Goal: Communication & Community: Answer question/provide support

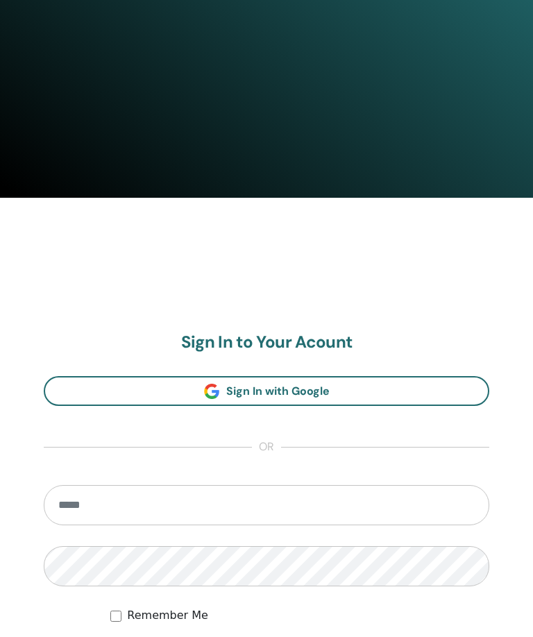
scroll to position [650, 0]
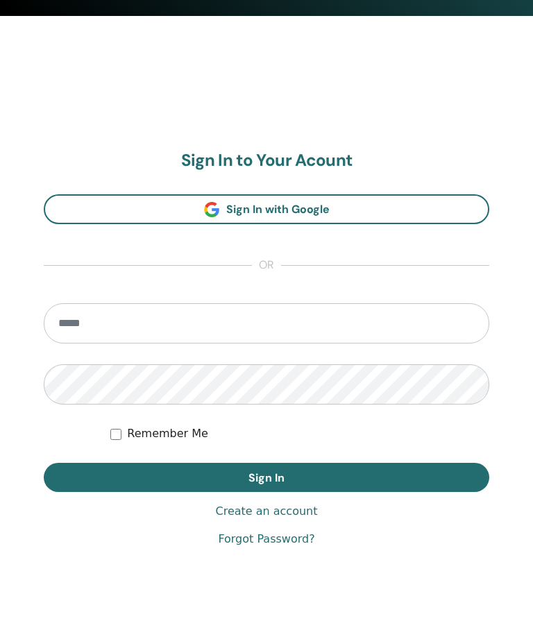
click at [228, 333] on input "email" at bounding box center [267, 324] width 446 height 40
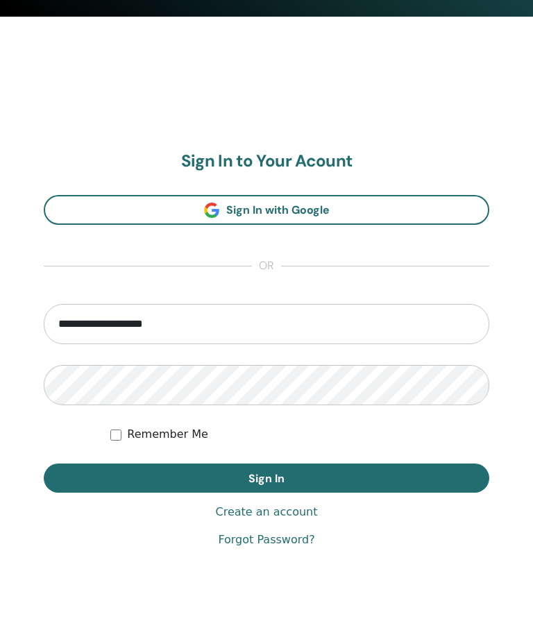
type input "**********"
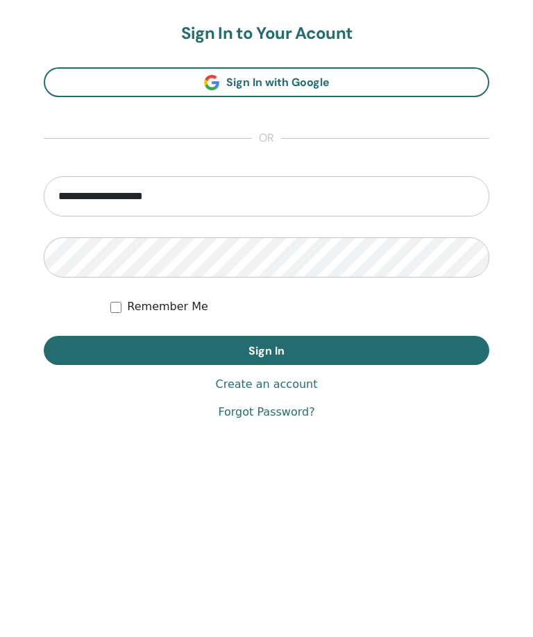
click at [357, 464] on button "Sign In" at bounding box center [267, 478] width 446 height 29
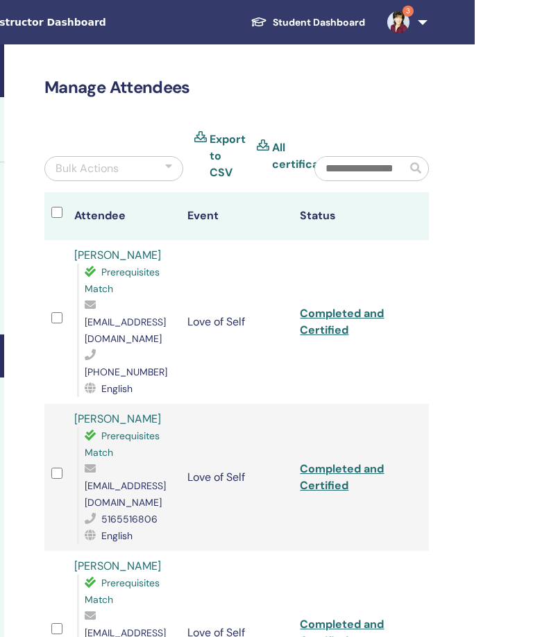
scroll to position [0, 300]
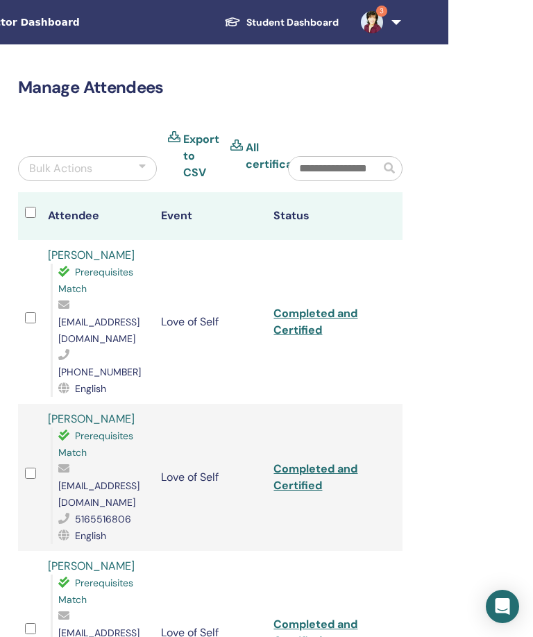
click at [384, 17] on span "3" at bounding box center [371, 21] width 33 height 11
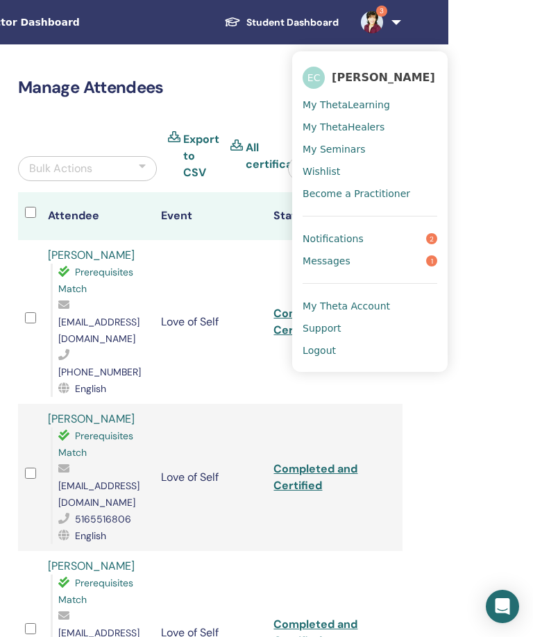
click at [363, 258] on link "Messages 1" at bounding box center [370, 261] width 135 height 22
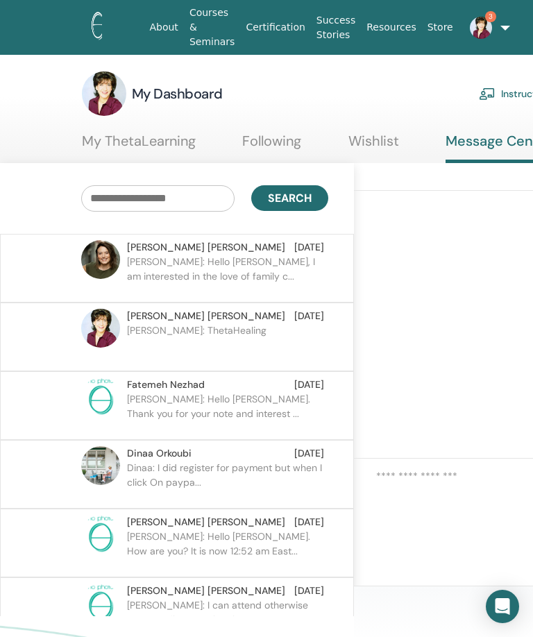
click at [205, 265] on p "[PERSON_NAME]: Hello [PERSON_NAME], I am interested in the love of family c..." at bounding box center [227, 276] width 201 height 42
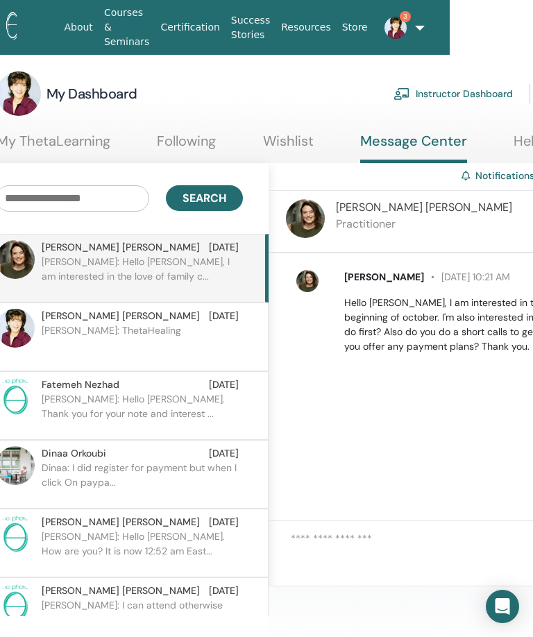
scroll to position [0, 300]
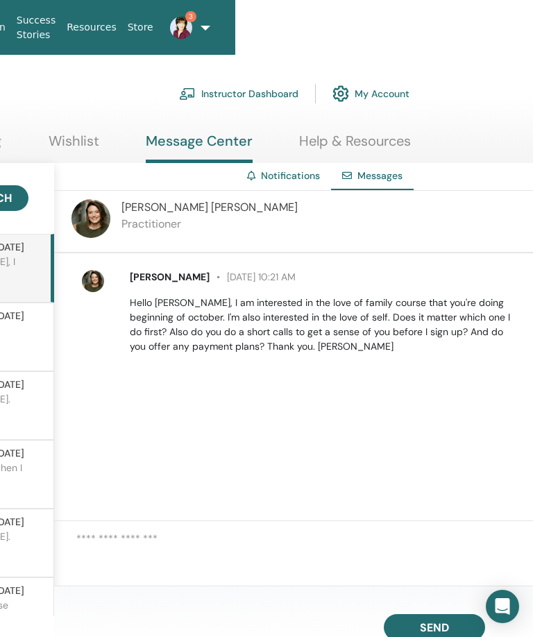
click at [317, 224] on div "[PERSON_NAME] Practitioner" at bounding box center [293, 222] width 479 height 62
click at [322, 204] on div "[PERSON_NAME] Practitioner" at bounding box center [293, 222] width 479 height 62
click at [157, 219] on p "Practitioner" at bounding box center [209, 224] width 176 height 17
click at [96, 215] on img at bounding box center [91, 218] width 39 height 39
click at [105, 215] on img at bounding box center [91, 218] width 39 height 39
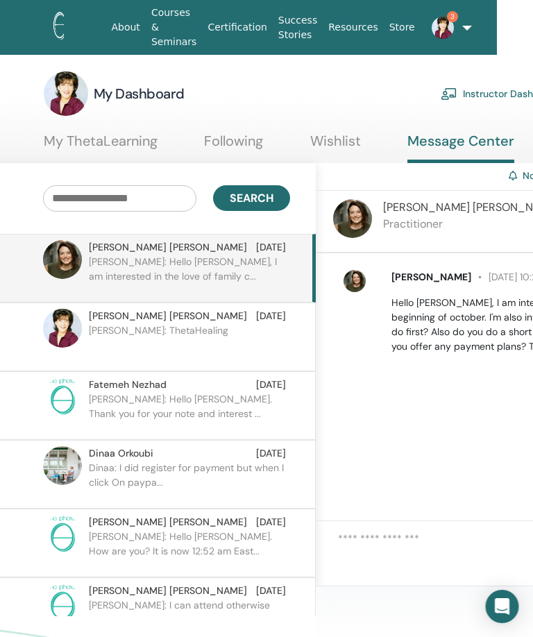
scroll to position [0, 0]
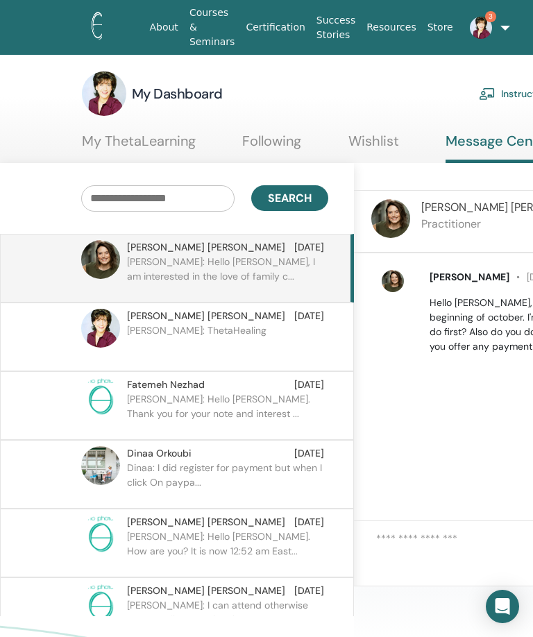
click at [494, 26] on span "3" at bounding box center [480, 27] width 33 height 11
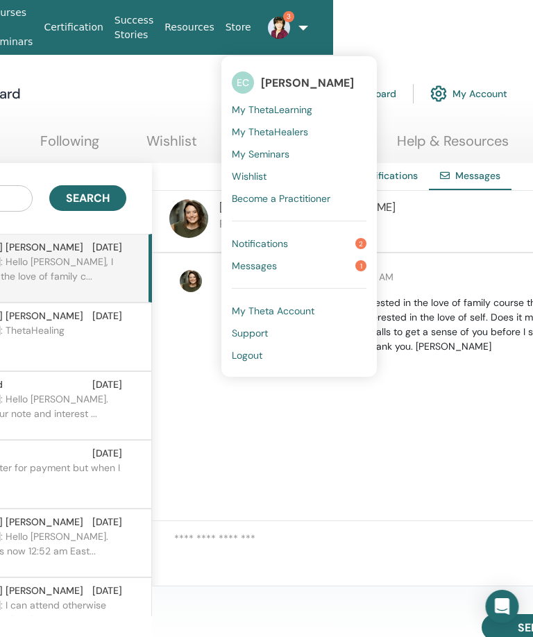
scroll to position [0, 202]
click at [285, 263] on link "Messages 1" at bounding box center [299, 266] width 135 height 22
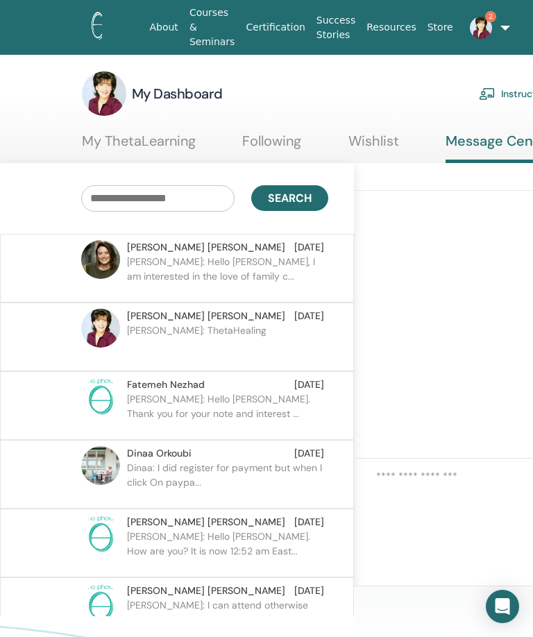
click at [485, 25] on img at bounding box center [481, 28] width 22 height 22
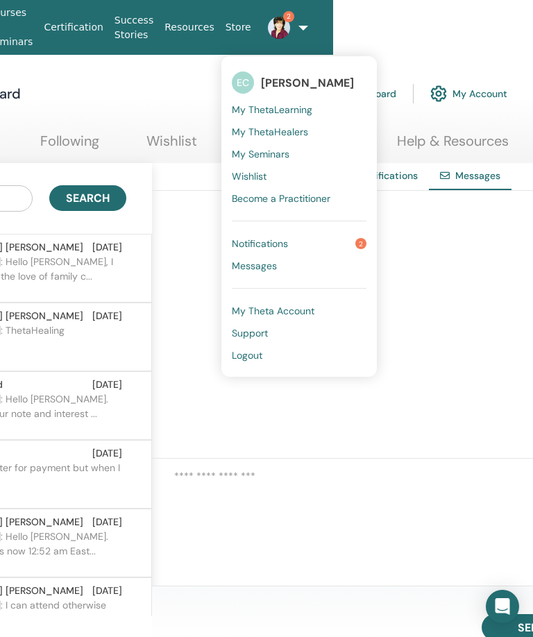
scroll to position [0, 203]
click at [364, 242] on span "2" at bounding box center [360, 243] width 11 height 11
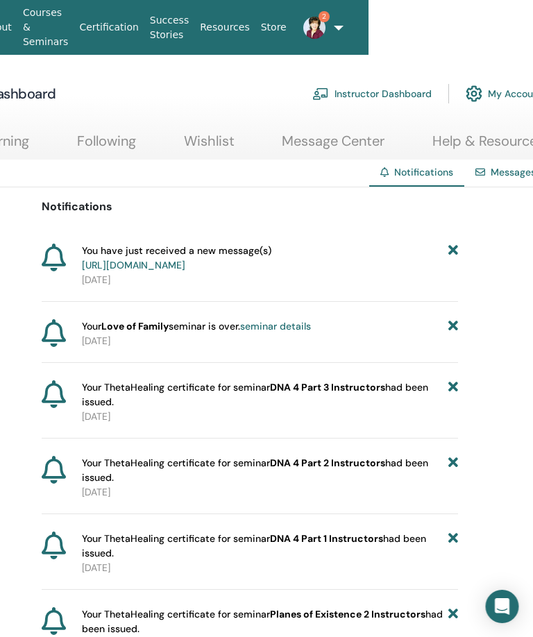
scroll to position [0, 170]
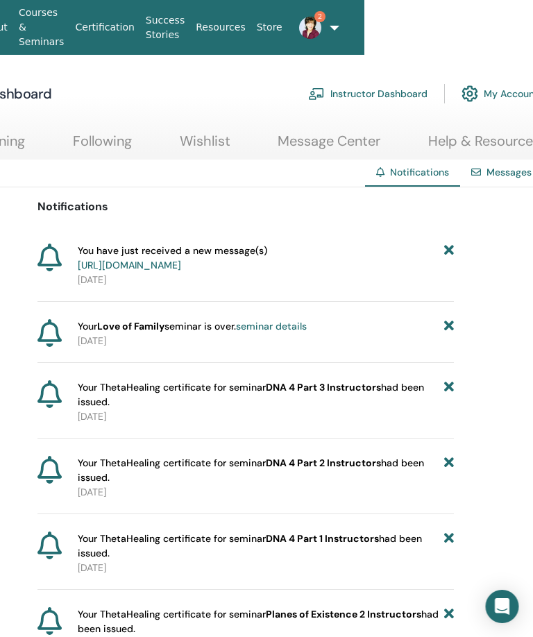
click at [448, 334] on icon at bounding box center [450, 326] width 10 height 15
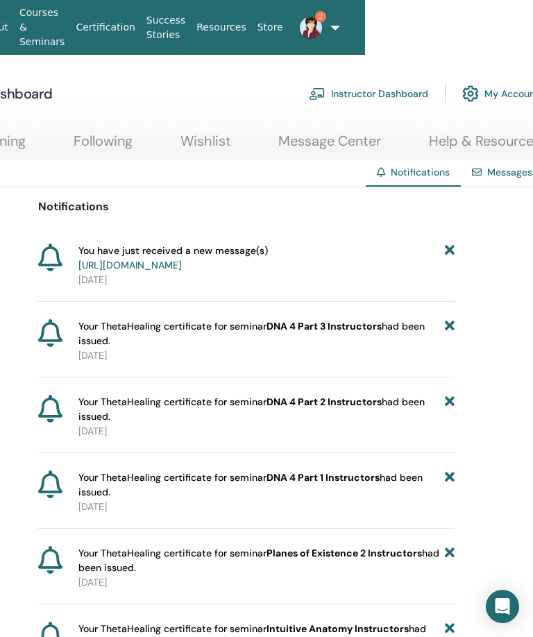
click at [446, 249] on icon at bounding box center [450, 258] width 10 height 29
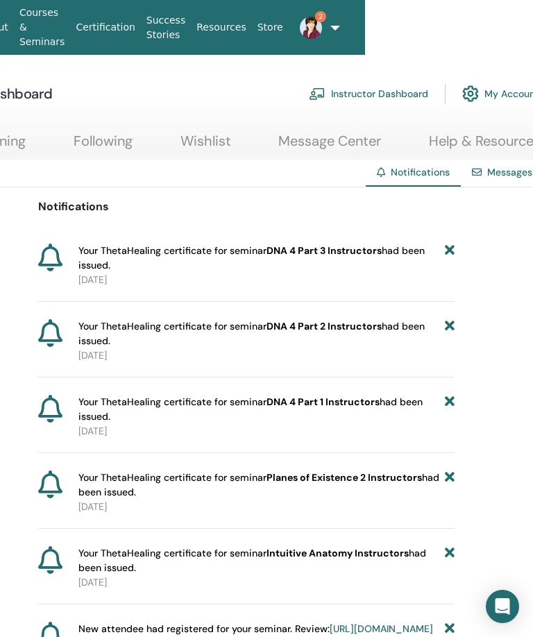
click at [319, 24] on img at bounding box center [311, 28] width 22 height 22
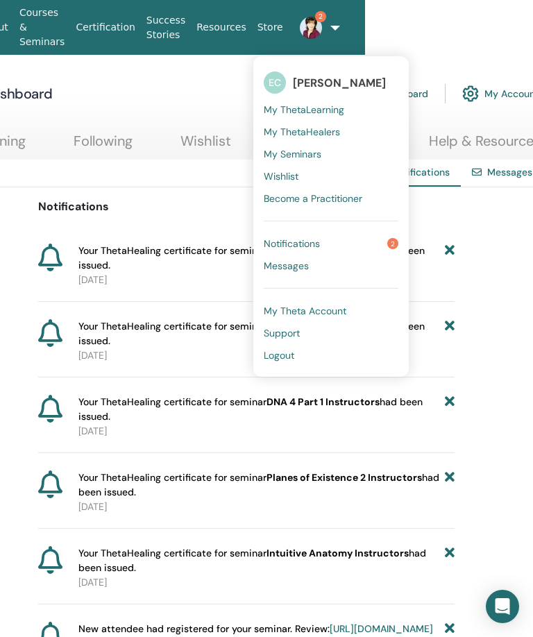
click at [321, 267] on link "Messages" at bounding box center [331, 266] width 135 height 22
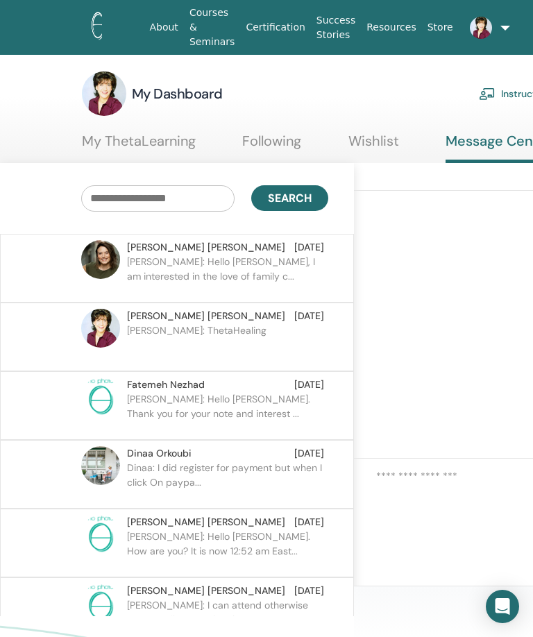
click at [292, 277] on p "Nicole: Hello Ellen, I am interested in the love of family c..." at bounding box center [227, 276] width 201 height 42
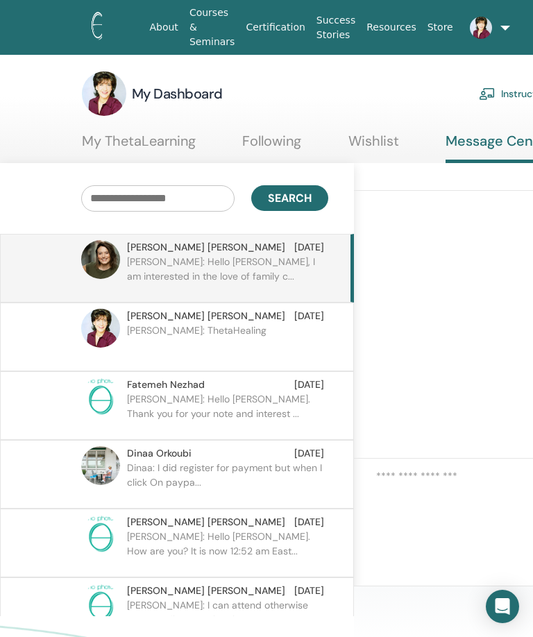
click at [262, 269] on p "Nicole: Hello Ellen, I am interested in the love of family c..." at bounding box center [227, 276] width 201 height 42
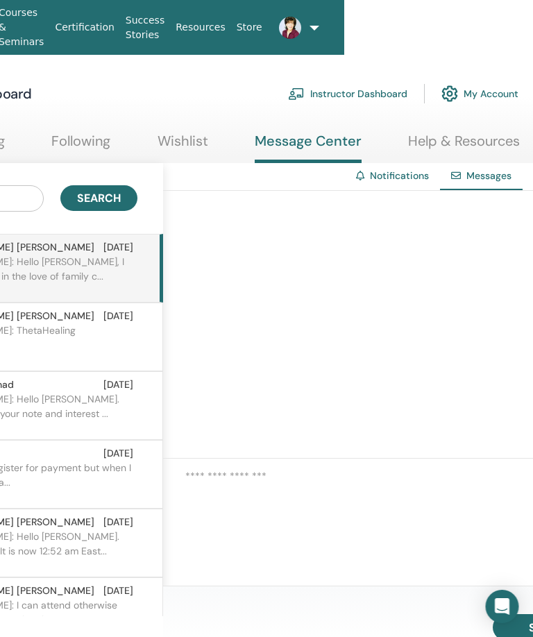
scroll to position [0, 174]
